Goal: Transaction & Acquisition: Purchase product/service

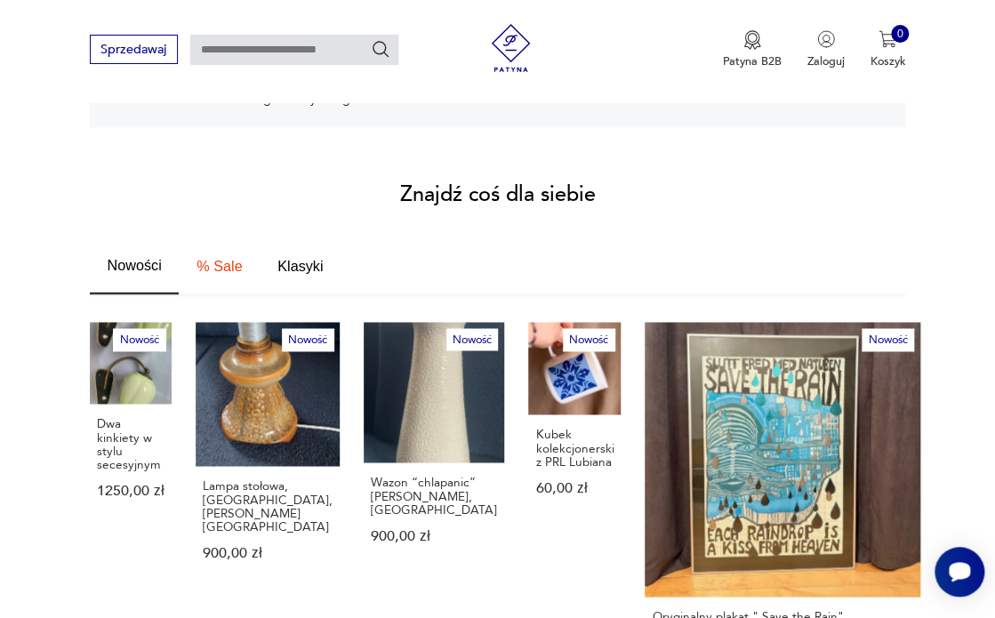
scroll to position [920, 0]
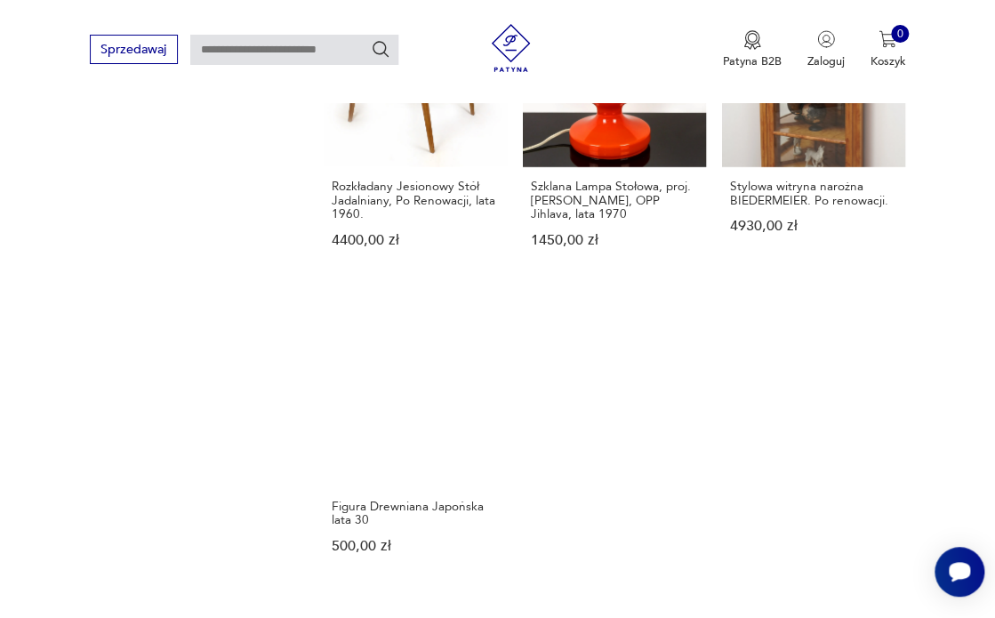
scroll to position [1971, 0]
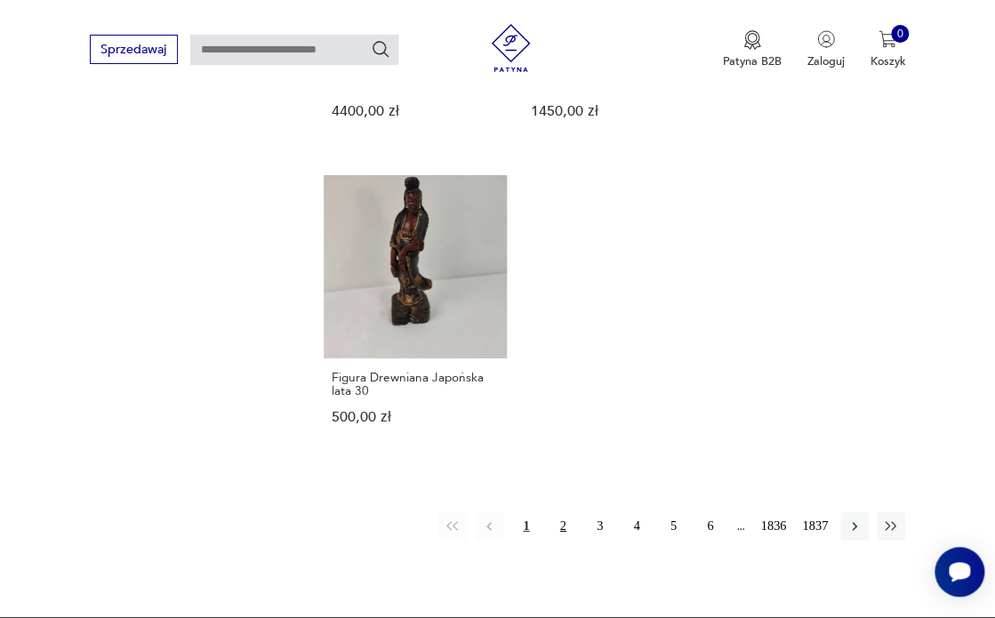
click at [555, 512] on button "2" at bounding box center [562, 526] width 28 height 28
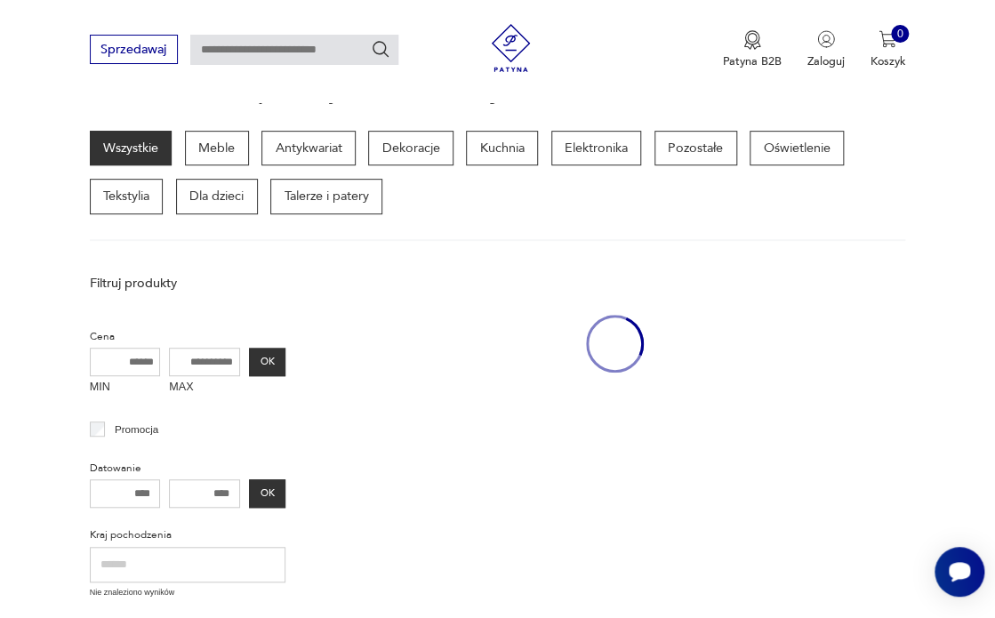
scroll to position [193, 0]
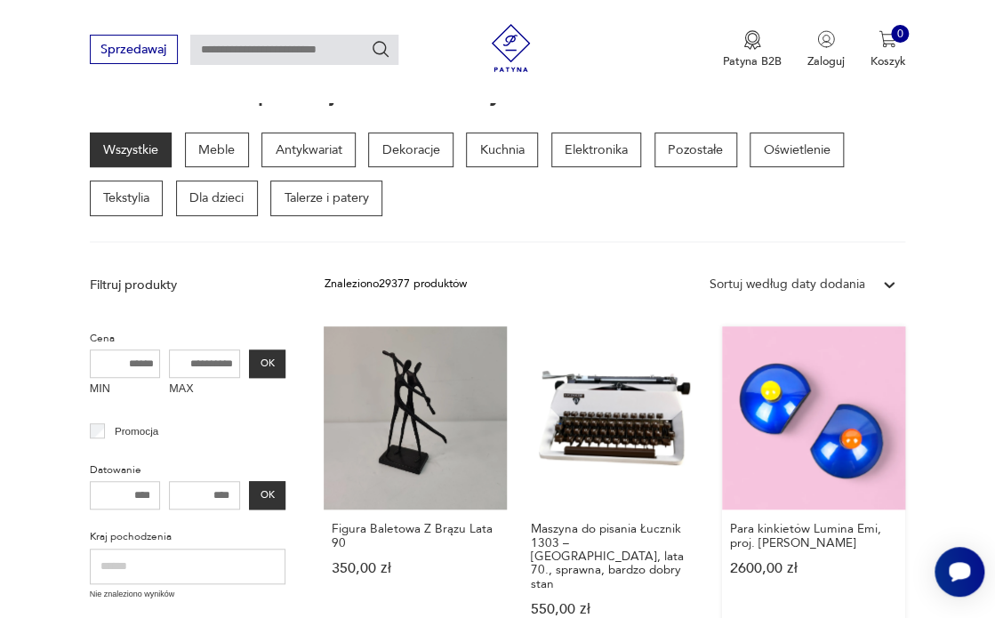
click at [797, 419] on link "Para kinkietów Lumina Emi, proj. [PERSON_NAME] 2600,00 zł" at bounding box center [813, 487] width 183 height 322
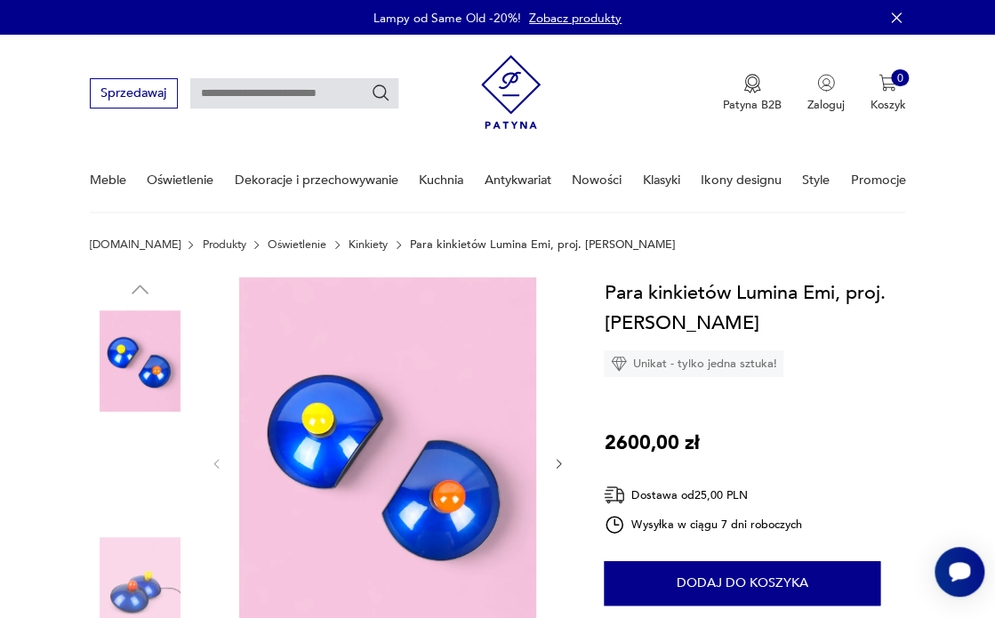
click at [136, 480] on img at bounding box center [140, 473] width 101 height 101
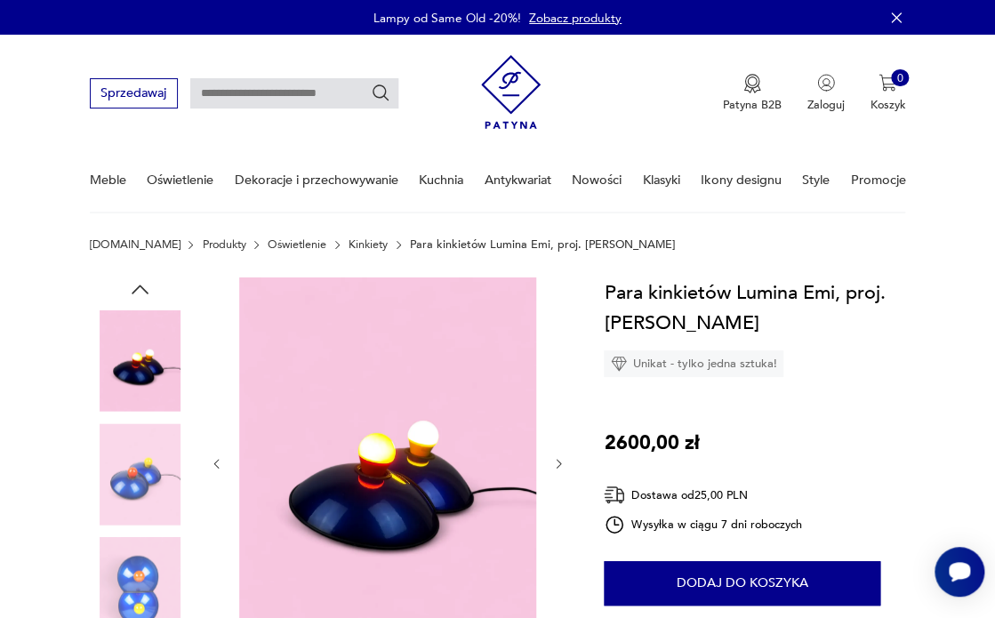
click at [135, 488] on img at bounding box center [140, 473] width 101 height 101
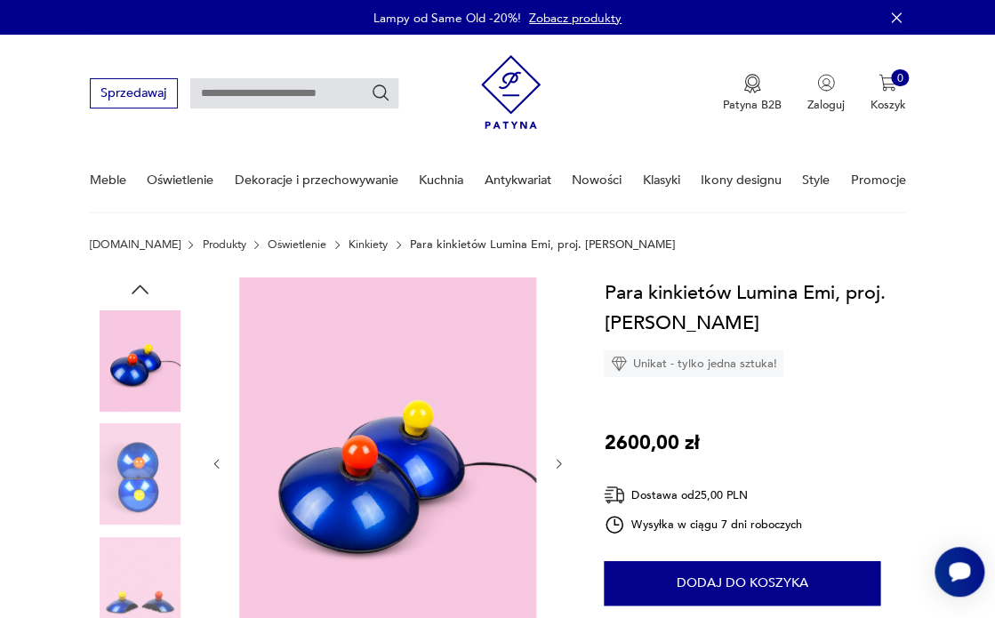
click at [133, 595] on img at bounding box center [140, 587] width 101 height 101
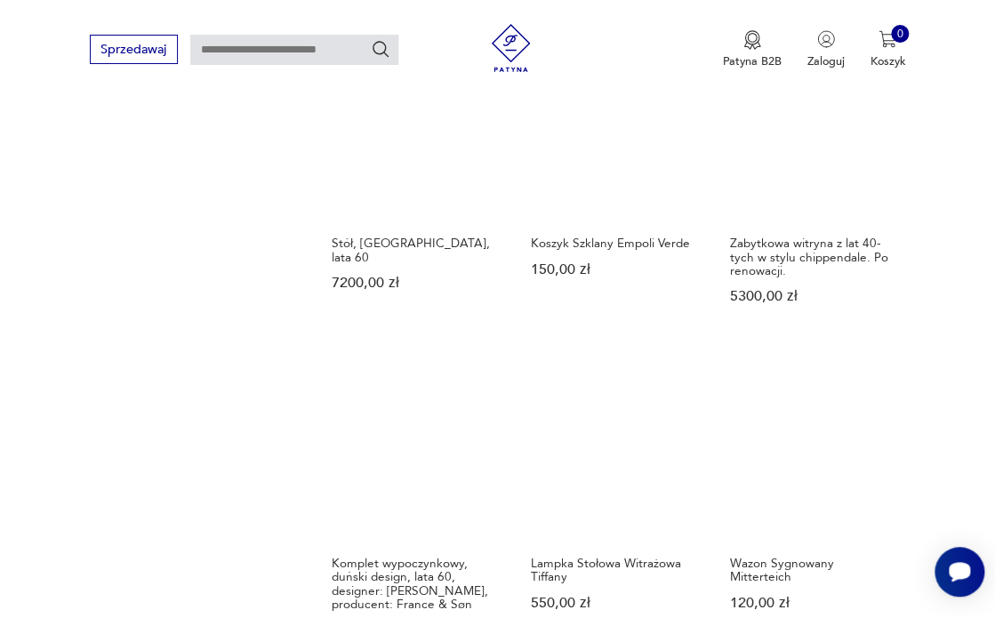
scroll to position [1460, 0]
